Goal: Information Seeking & Learning: Learn about a topic

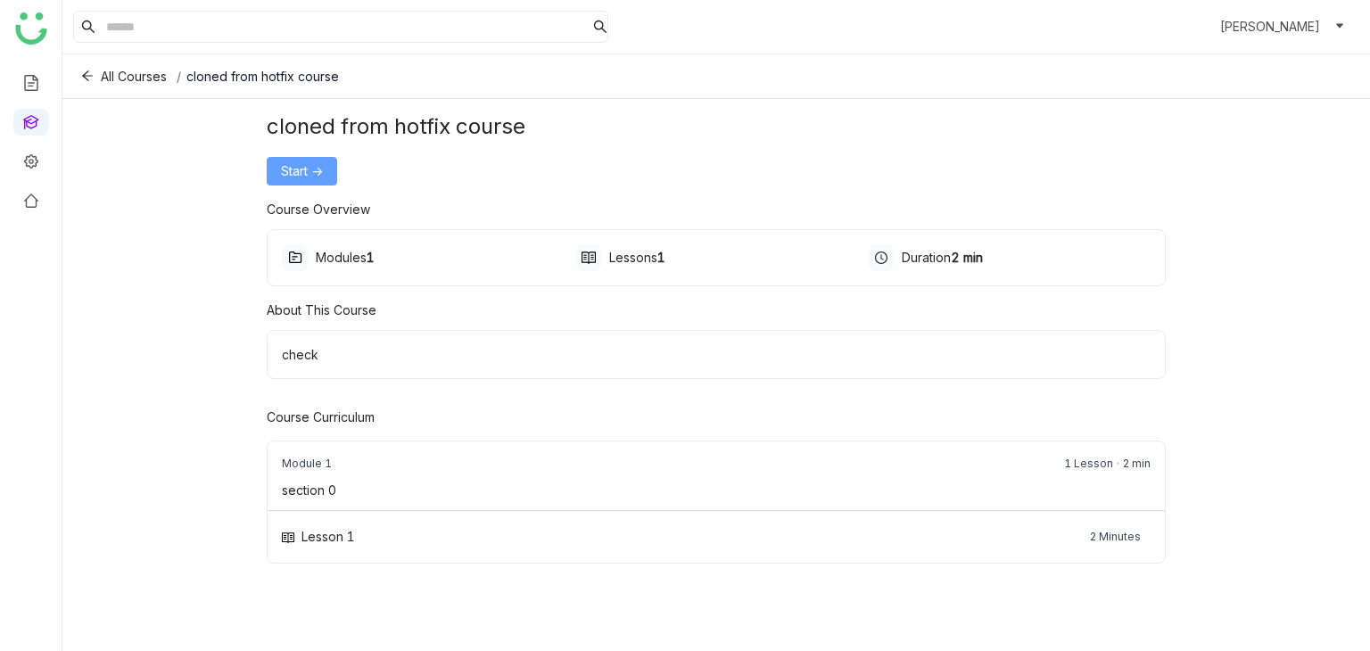
click at [319, 158] on button "Start ->" at bounding box center [302, 171] width 70 height 29
click at [321, 171] on span "Start ->" at bounding box center [302, 171] width 42 height 20
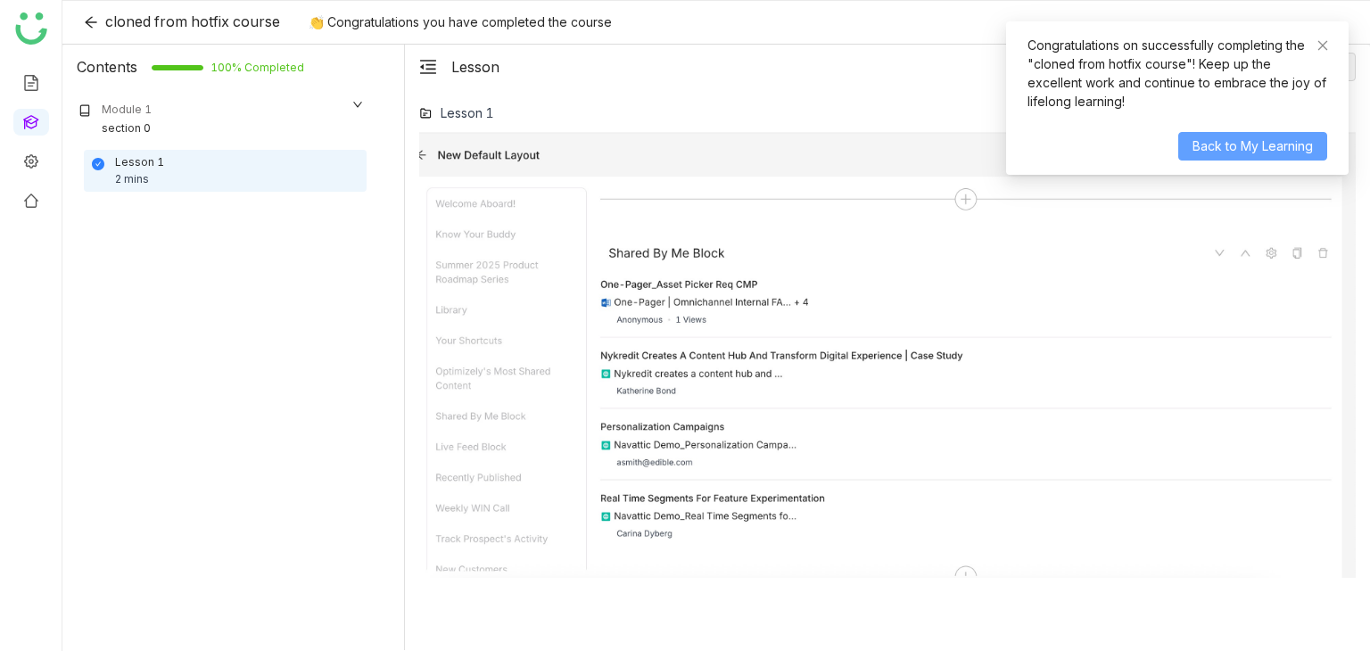
click at [1213, 138] on span "Back to My Learning" at bounding box center [1253, 147] width 120 height 20
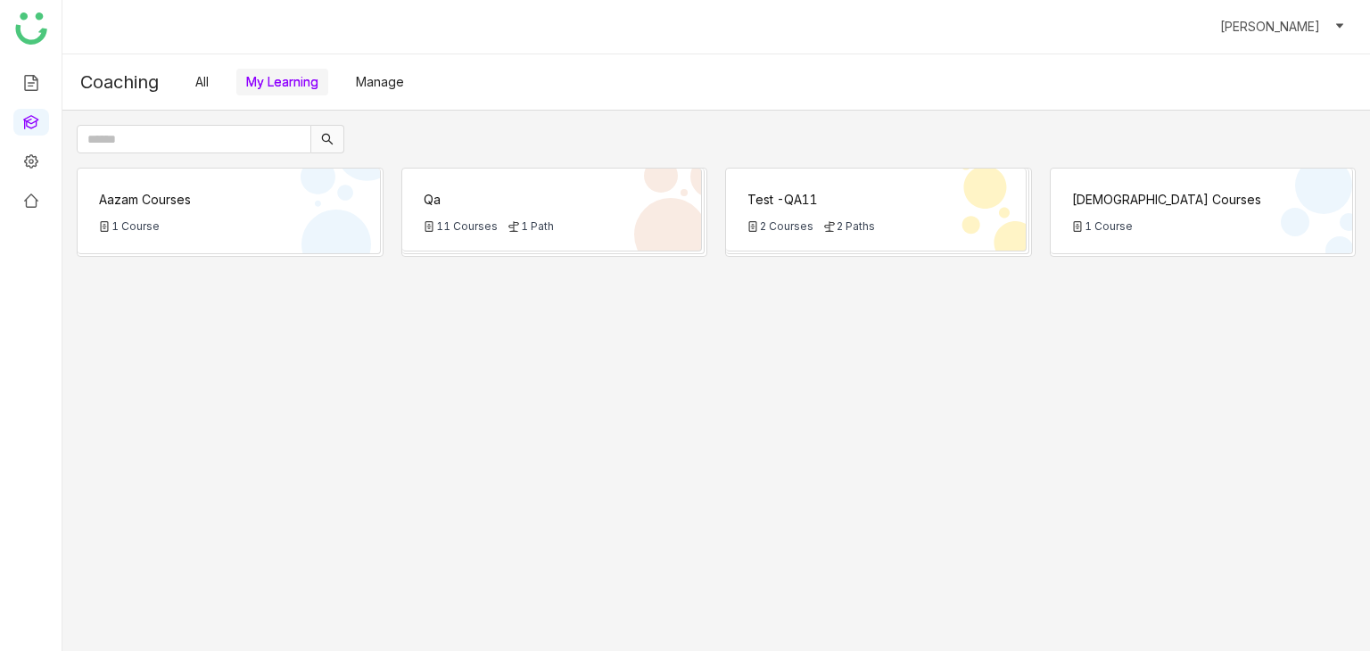
click at [468, 196] on div "Qa" at bounding box center [552, 199] width 257 height 19
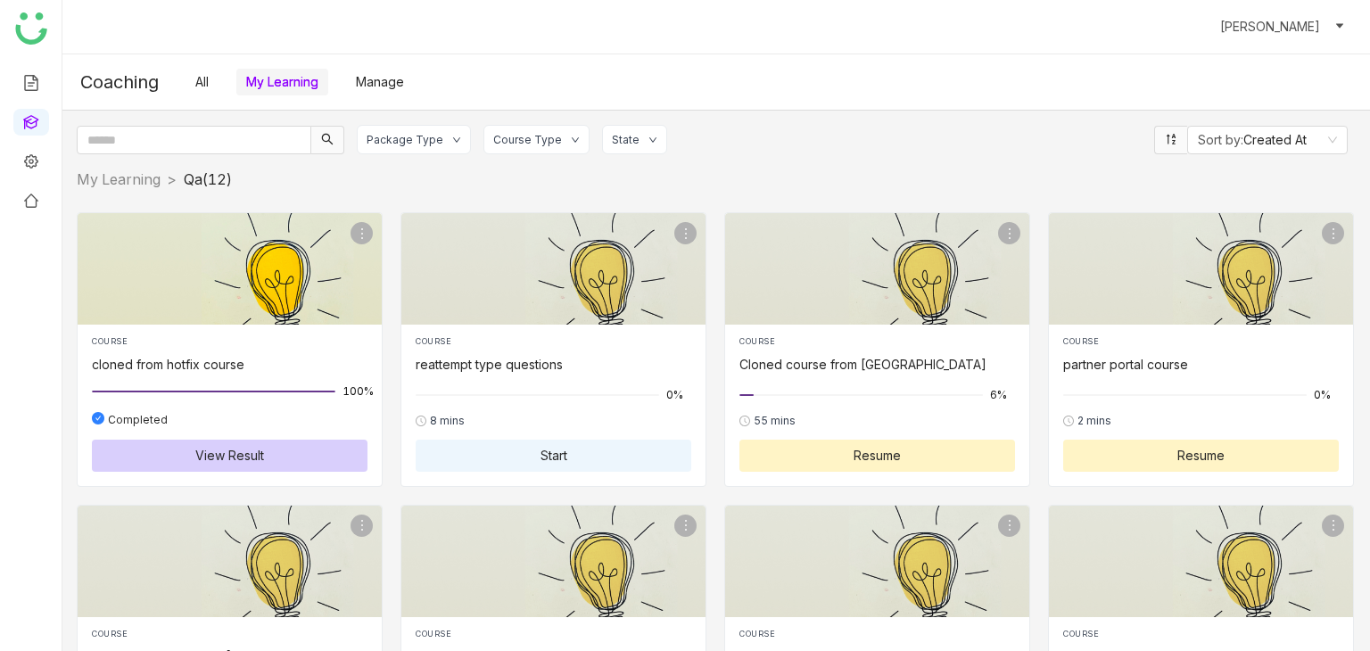
click at [286, 451] on button "View Result" at bounding box center [230, 456] width 276 height 32
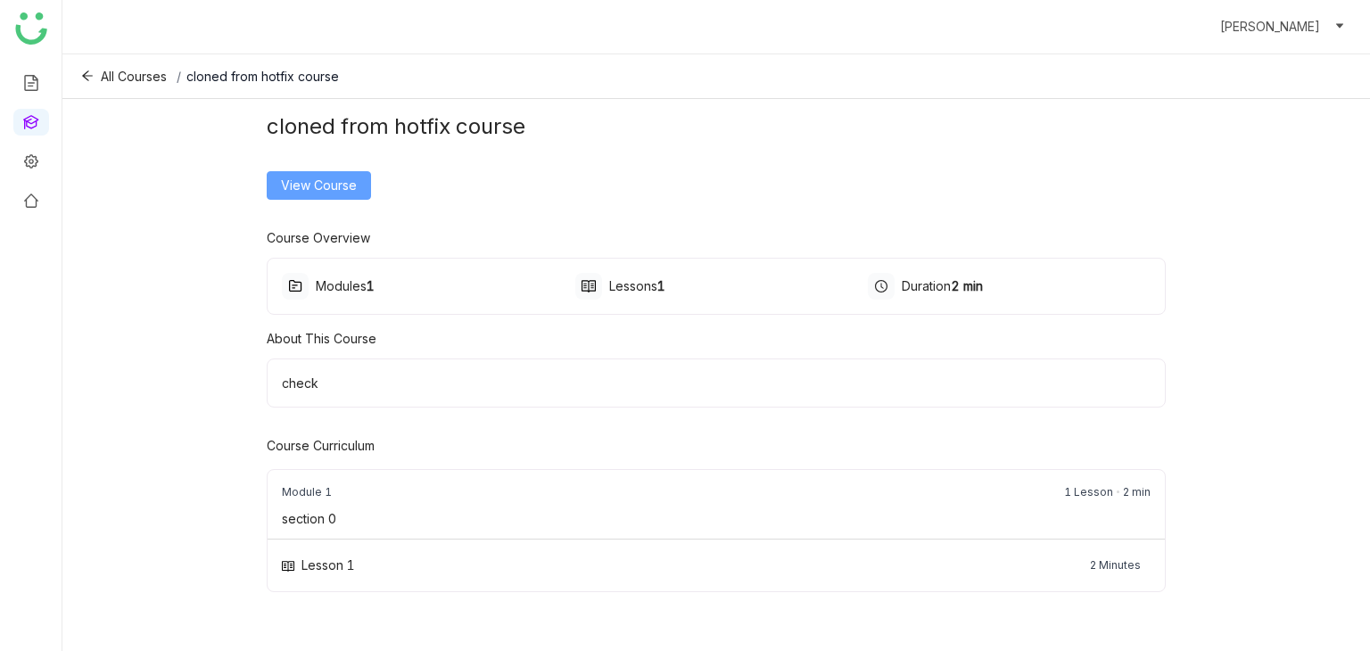
click at [318, 190] on span "View Course" at bounding box center [319, 186] width 76 height 20
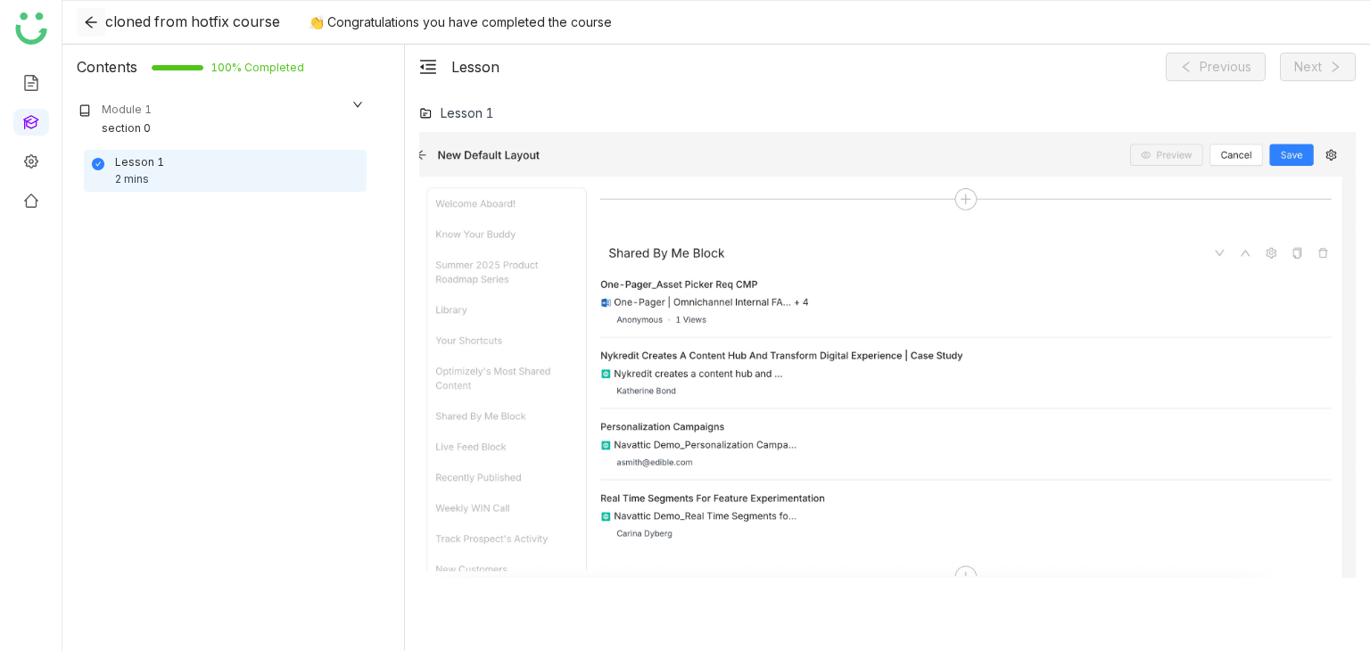
click at [96, 32] on button at bounding box center [91, 22] width 29 height 29
